Goal: Task Accomplishment & Management: Manage account settings

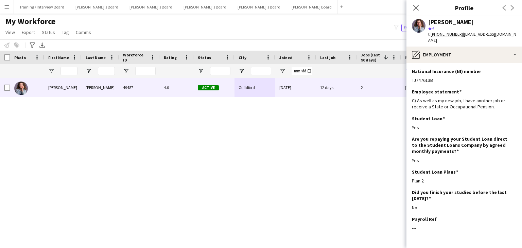
scroll to position [0, 18]
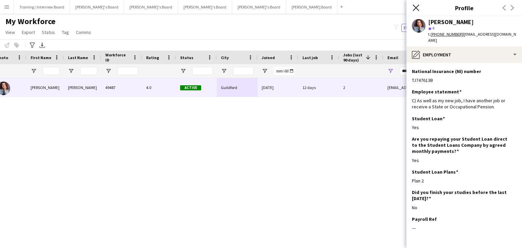
click at [415, 7] on icon at bounding box center [416, 7] width 6 height 6
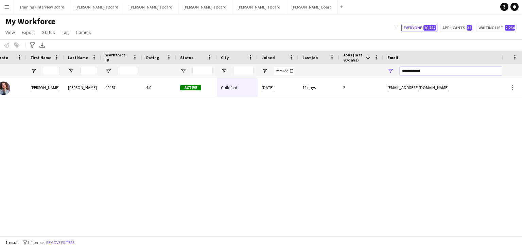
drag, startPoint x: 431, startPoint y: 71, endPoint x: 394, endPoint y: 71, distance: 37.1
click at [394, 71] on div "**********" at bounding box center [451, 71] width 136 height 14
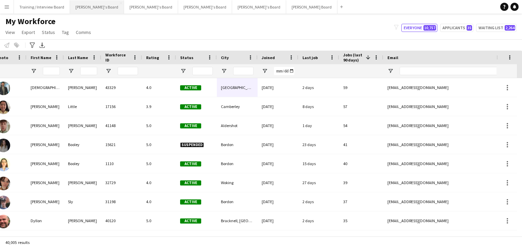
click at [93, 5] on button "[PERSON_NAME]'s Board Close" at bounding box center [97, 6] width 54 height 13
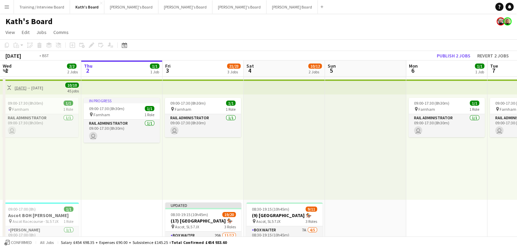
drag, startPoint x: 63, startPoint y: 68, endPoint x: 113, endPoint y: 68, distance: 49.6
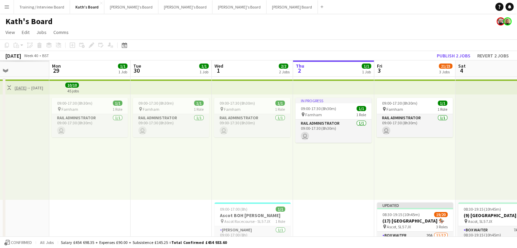
drag, startPoint x: 304, startPoint y: 67, endPoint x: 182, endPoint y: 73, distance: 122.9
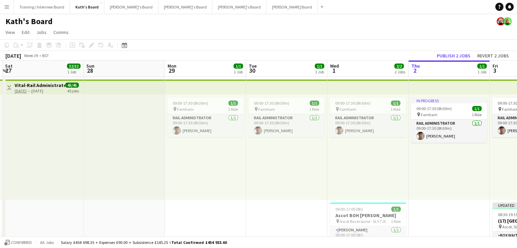
drag, startPoint x: 81, startPoint y: 75, endPoint x: 273, endPoint y: 70, distance: 192.8
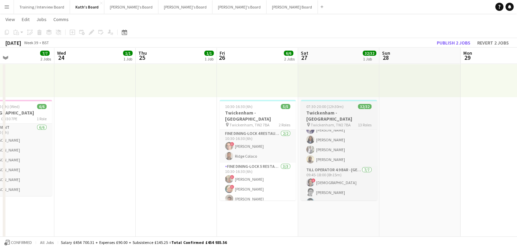
scroll to position [329, 0]
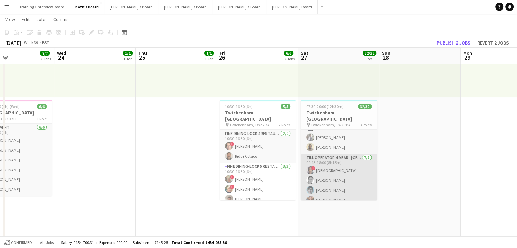
click at [349, 182] on app-card-role "Till Operator 4.9 BAR - [GEOGRAPHIC_DATA] [DATE] 09:45-18:00 (8h15m) ! Mofe Soy…" at bounding box center [339, 195] width 76 height 82
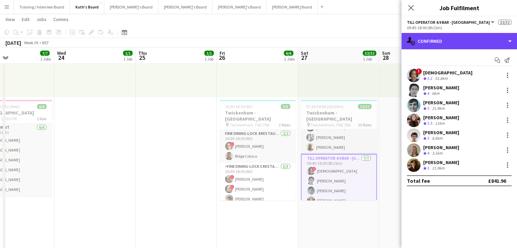
drag, startPoint x: 455, startPoint y: 43, endPoint x: 465, endPoint y: 71, distance: 30.2
click at [456, 43] on div "single-neutral-actions-check-2 Confirmed" at bounding box center [459, 41] width 116 height 16
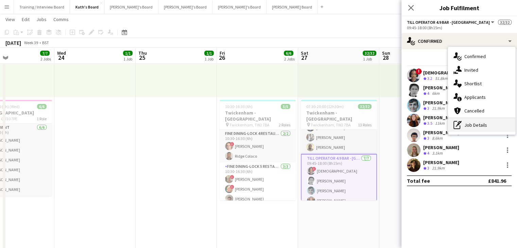
click at [473, 130] on div "pen-write Job Details" at bounding box center [481, 125] width 67 height 14
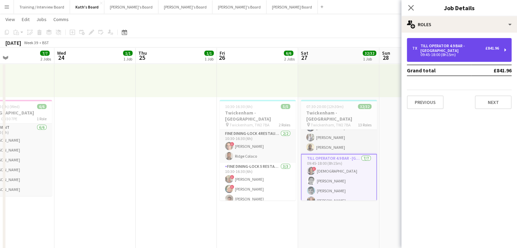
click at [442, 55] on div "09:45-18:00 (8h15m)" at bounding box center [455, 54] width 87 height 3
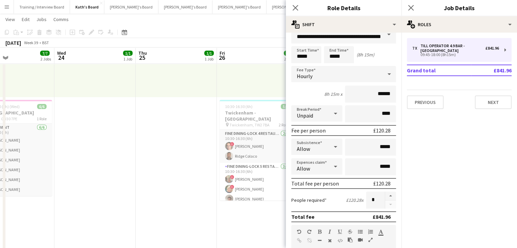
scroll to position [0, 0]
